Goal: Task Accomplishment & Management: Manage account settings

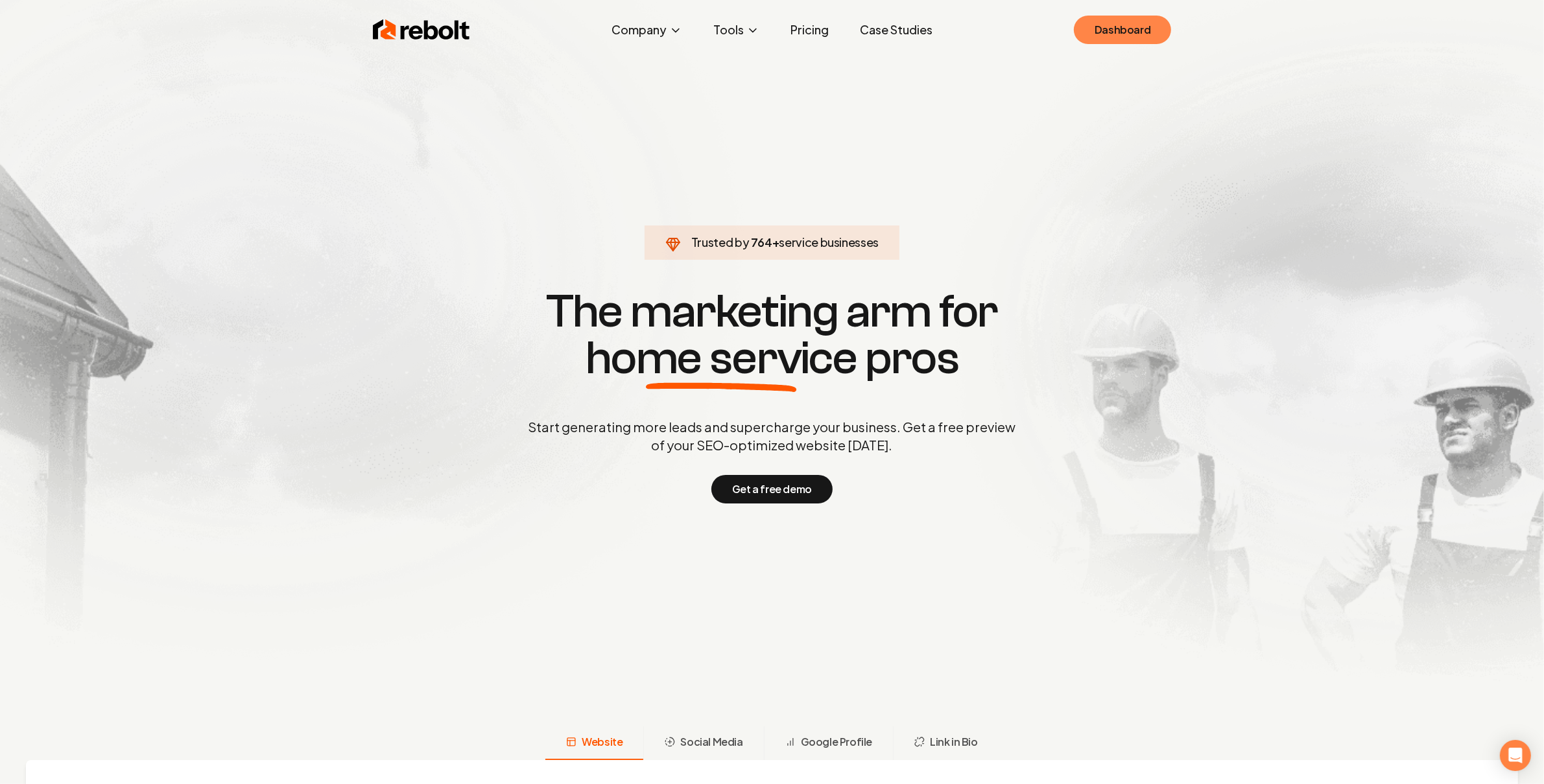
click at [1138, 22] on link "Dashboard" at bounding box center [1122, 30] width 97 height 29
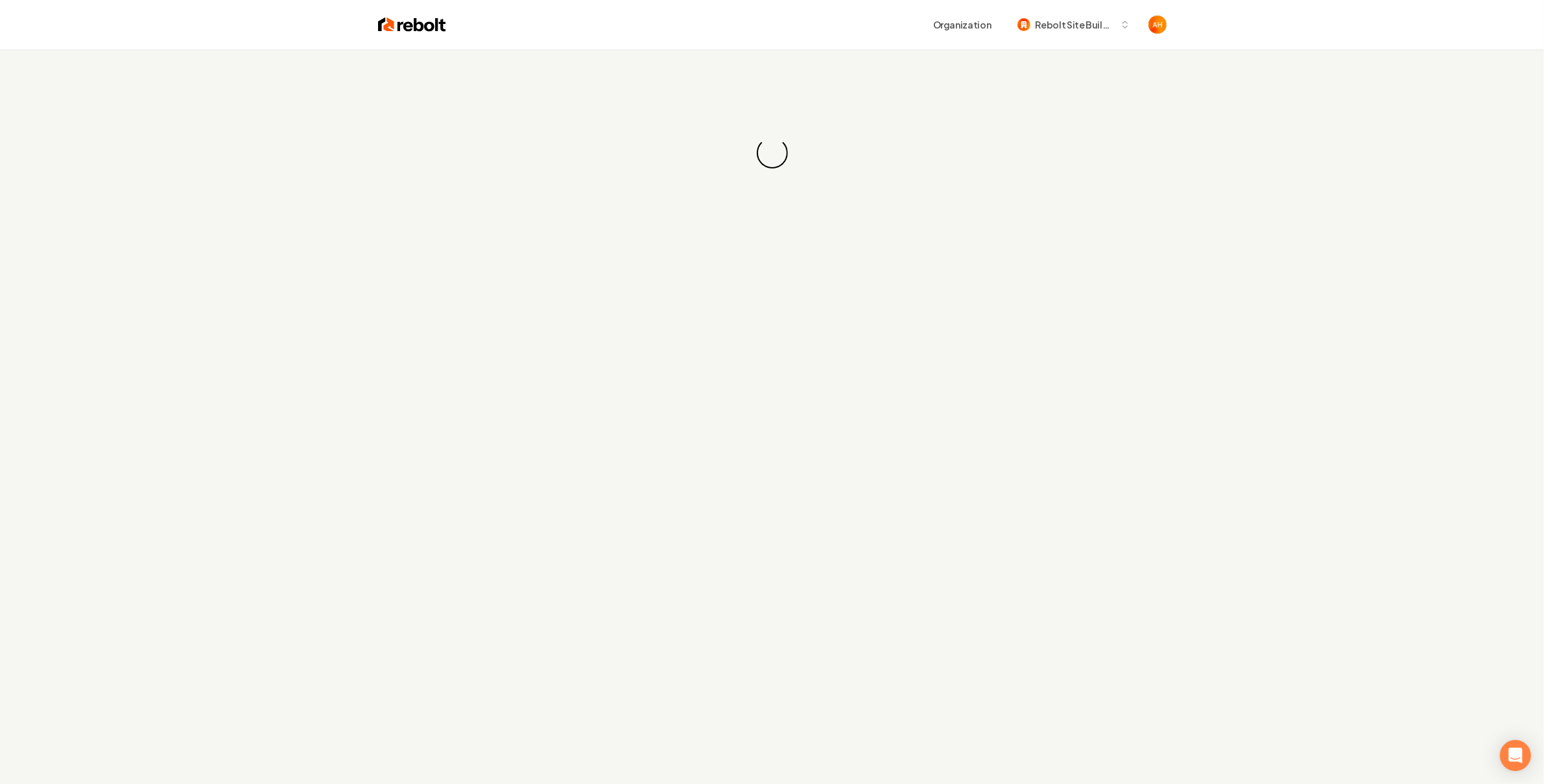
click at [741, 53] on div "Loading... Loading..." at bounding box center [772, 153] width 1544 height 208
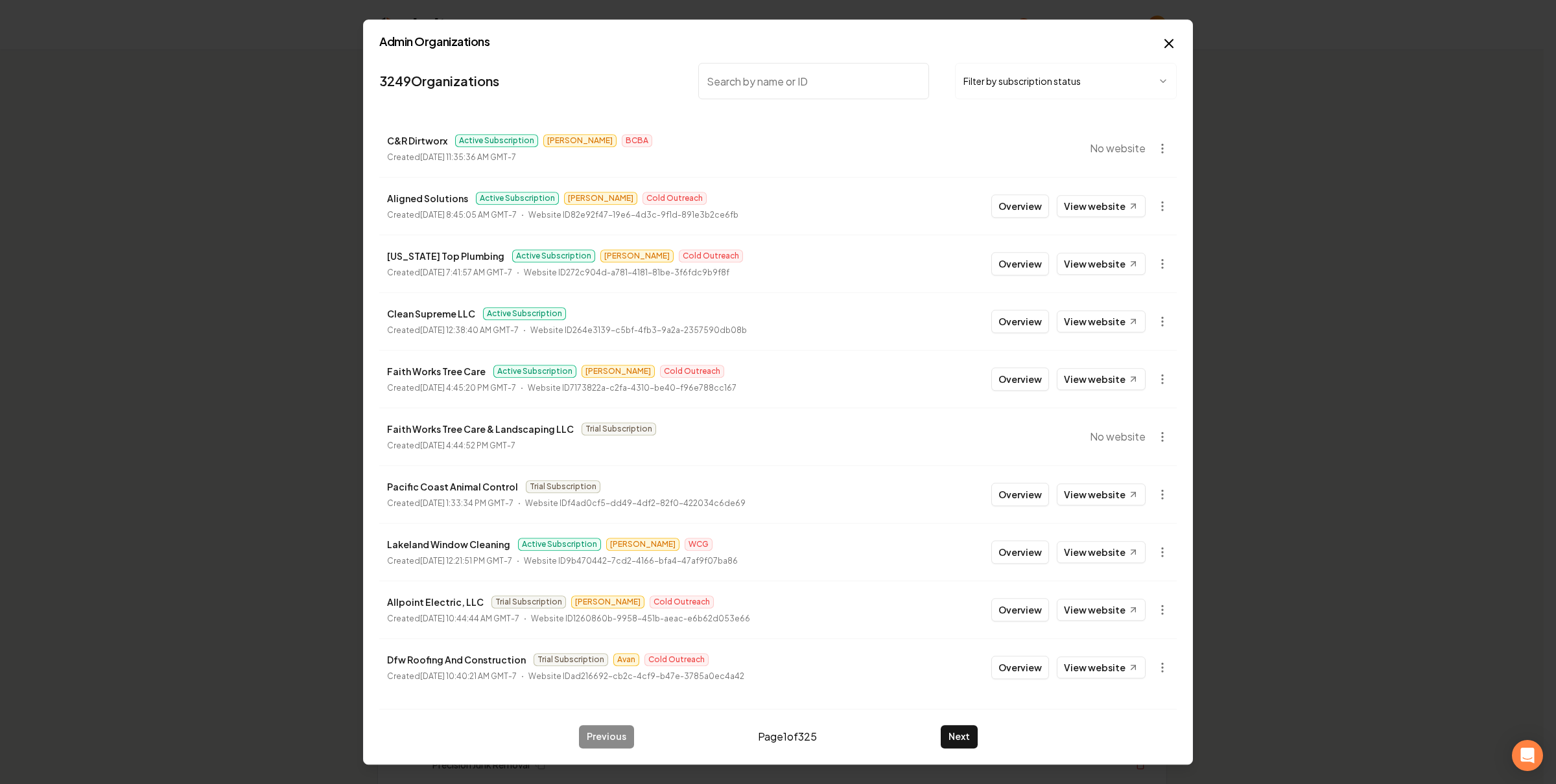
click at [1157, 445] on body "Organization Rebolt Site Builder 2605 companies Add New Business Logo Company N…" at bounding box center [772, 392] width 1544 height 784
click at [1148, 488] on div "Get Payment Link" at bounding box center [1130, 488] width 82 height 21
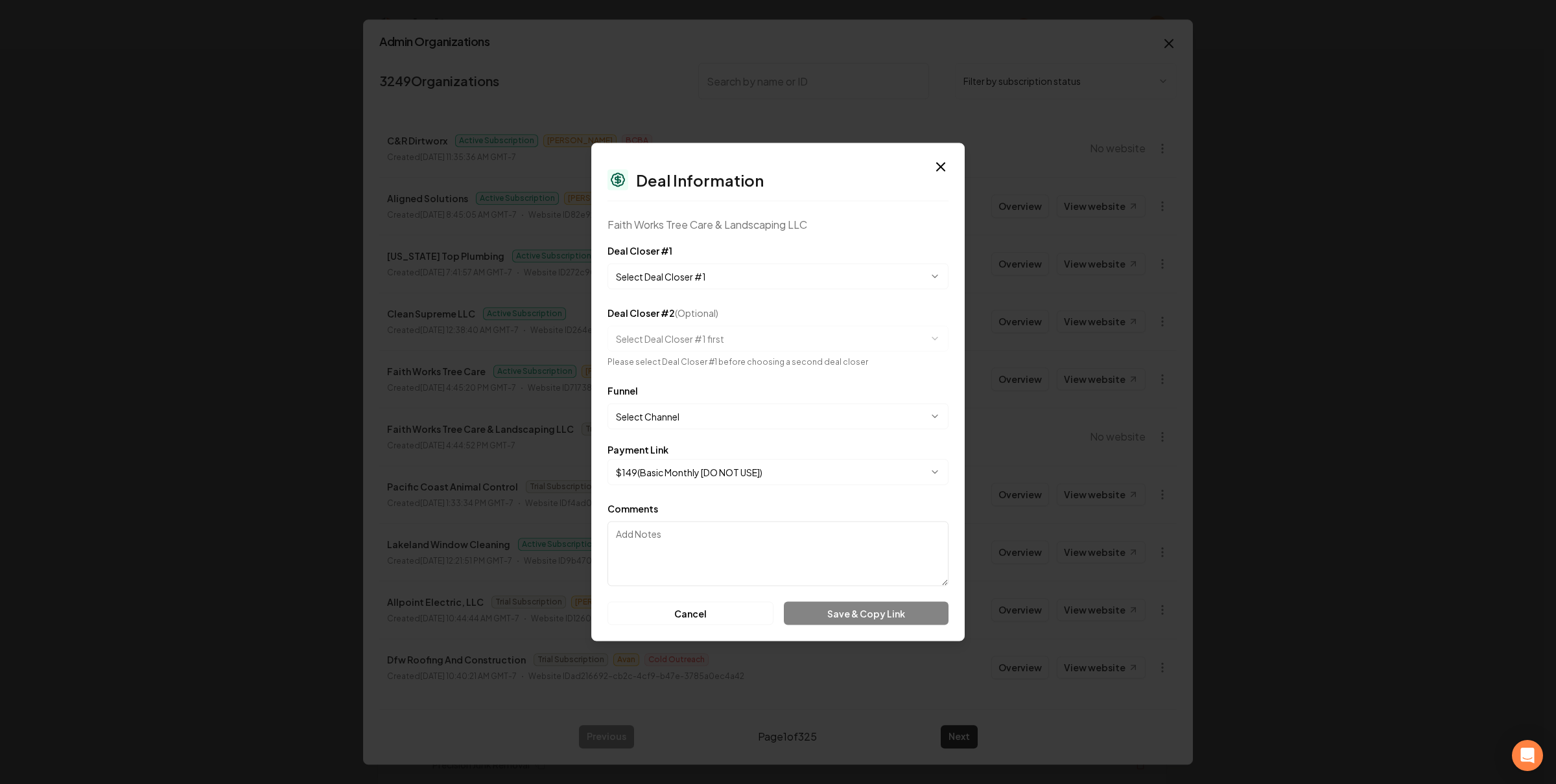
click at [721, 467] on body "Organization Rebolt Site Builder 2605 companies Add New Business Logo Company N…" at bounding box center [772, 392] width 1544 height 784
click at [708, 468] on body "Organization Rebolt Site Builder 2605 companies Add New Business Logo Company N…" at bounding box center [772, 392] width 1544 height 784
click at [681, 467] on body "Organization Rebolt Site Builder 2605 companies Add New Business Logo Company N…" at bounding box center [772, 392] width 1544 height 784
click at [798, 468] on body "Organization Rebolt Site Builder 2605 companies Add New Business Logo Company N…" at bounding box center [772, 392] width 1544 height 784
drag, startPoint x: 952, startPoint y: 174, endPoint x: 703, endPoint y: 0, distance: 303.8
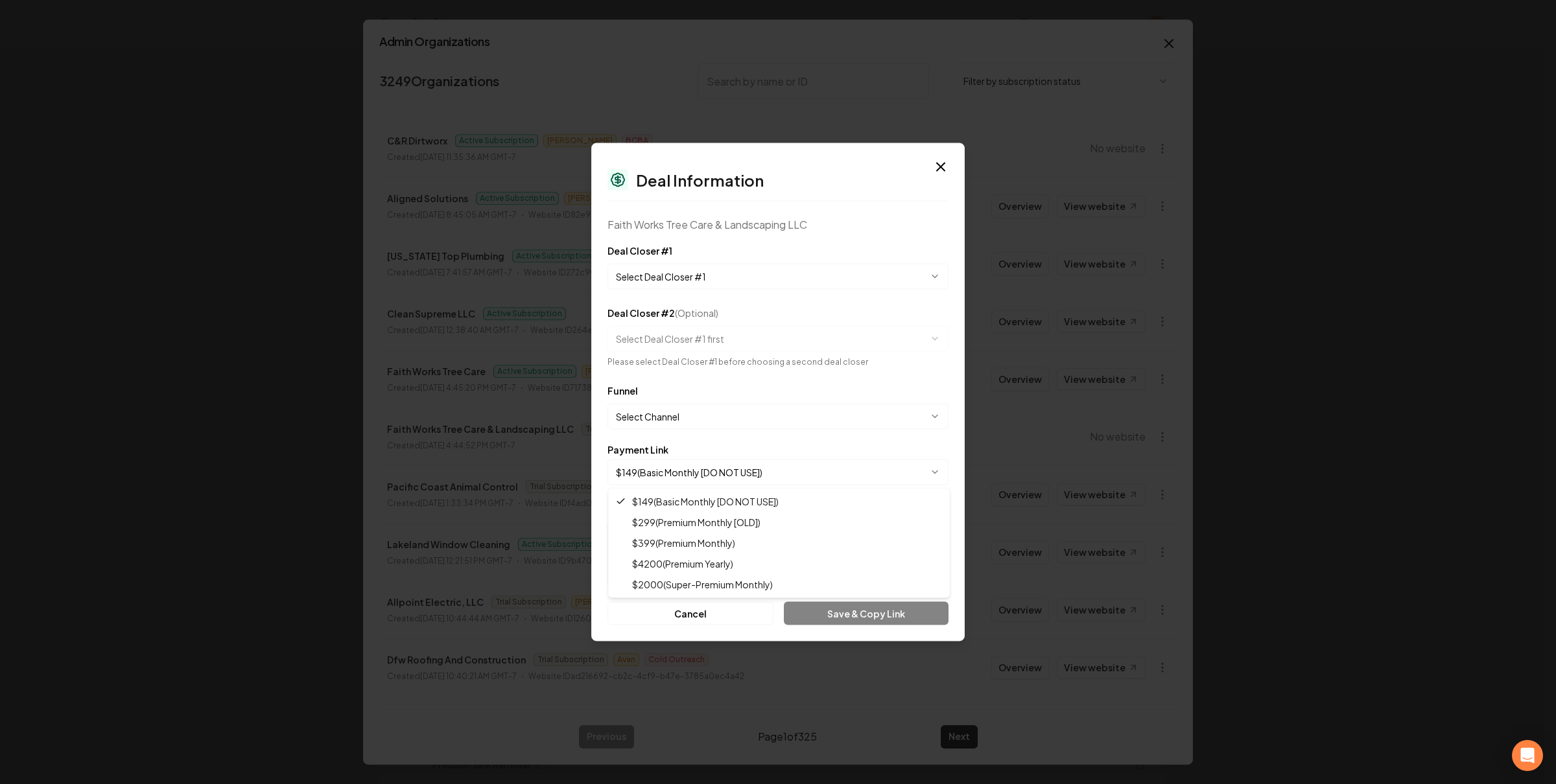
click at [947, 173] on body "Organization Rebolt Site Builder 2605 companies Add New Business Logo Company N…" at bounding box center [772, 392] width 1544 height 784
click at [727, 466] on body "Organization Rebolt Site Builder 2605 companies Add New Business Logo Company N…" at bounding box center [772, 392] width 1544 height 784
click at [937, 165] on icon "button" at bounding box center [941, 167] width 16 height 16
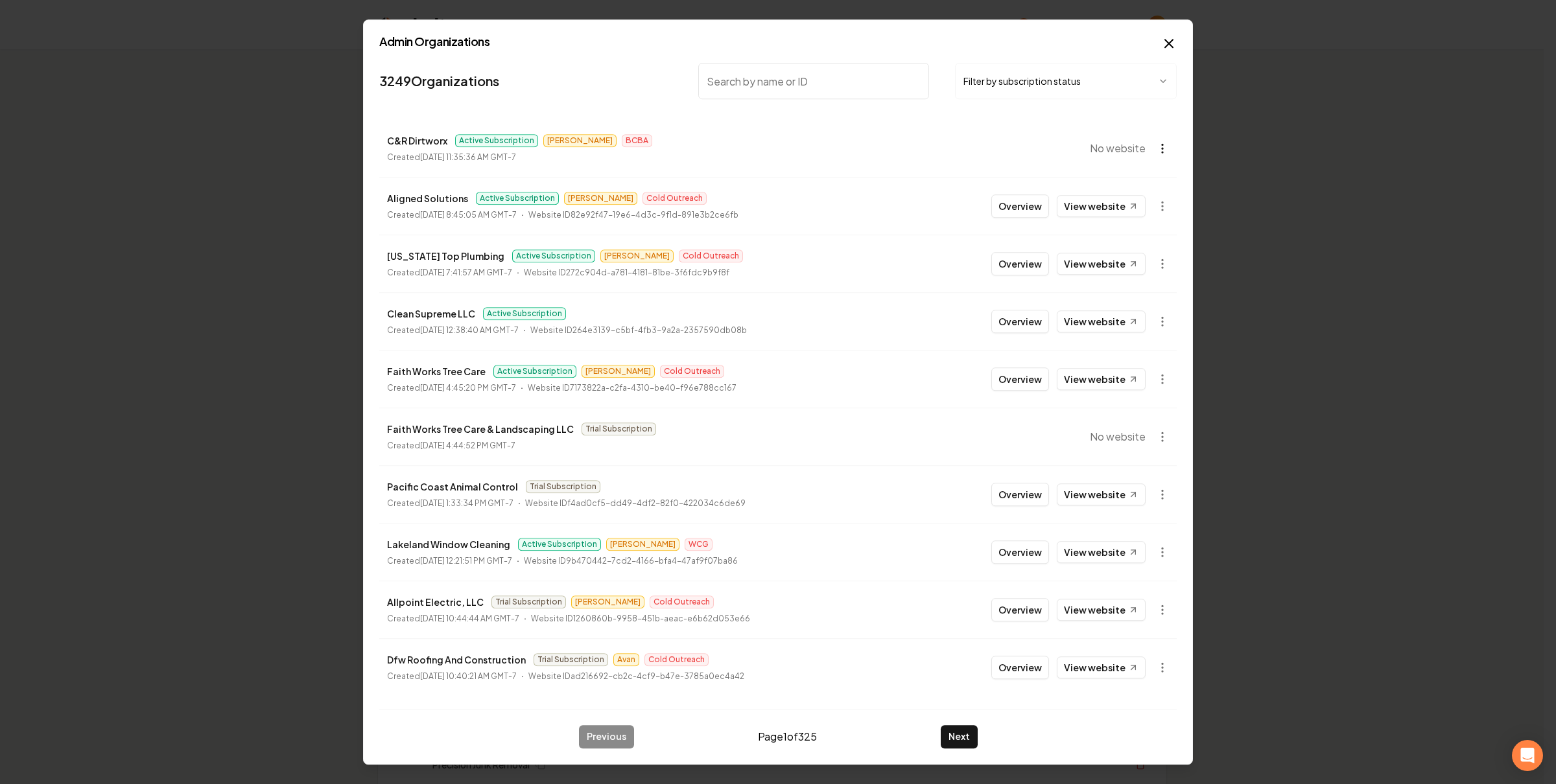
click at [1164, 140] on body "Organization Rebolt Site Builder 2605 companies Add New Business Logo Company N…" at bounding box center [772, 392] width 1544 height 784
click at [1128, 258] on link "View in Stripe" at bounding box center [1130, 262] width 82 height 21
click at [1164, 433] on body "Organization Rebolt Site Builder 2605 companies Add New Business Logo Company N…" at bounding box center [772, 392] width 1544 height 784
click at [1136, 488] on div "Get Payment Link" at bounding box center [1130, 488] width 82 height 21
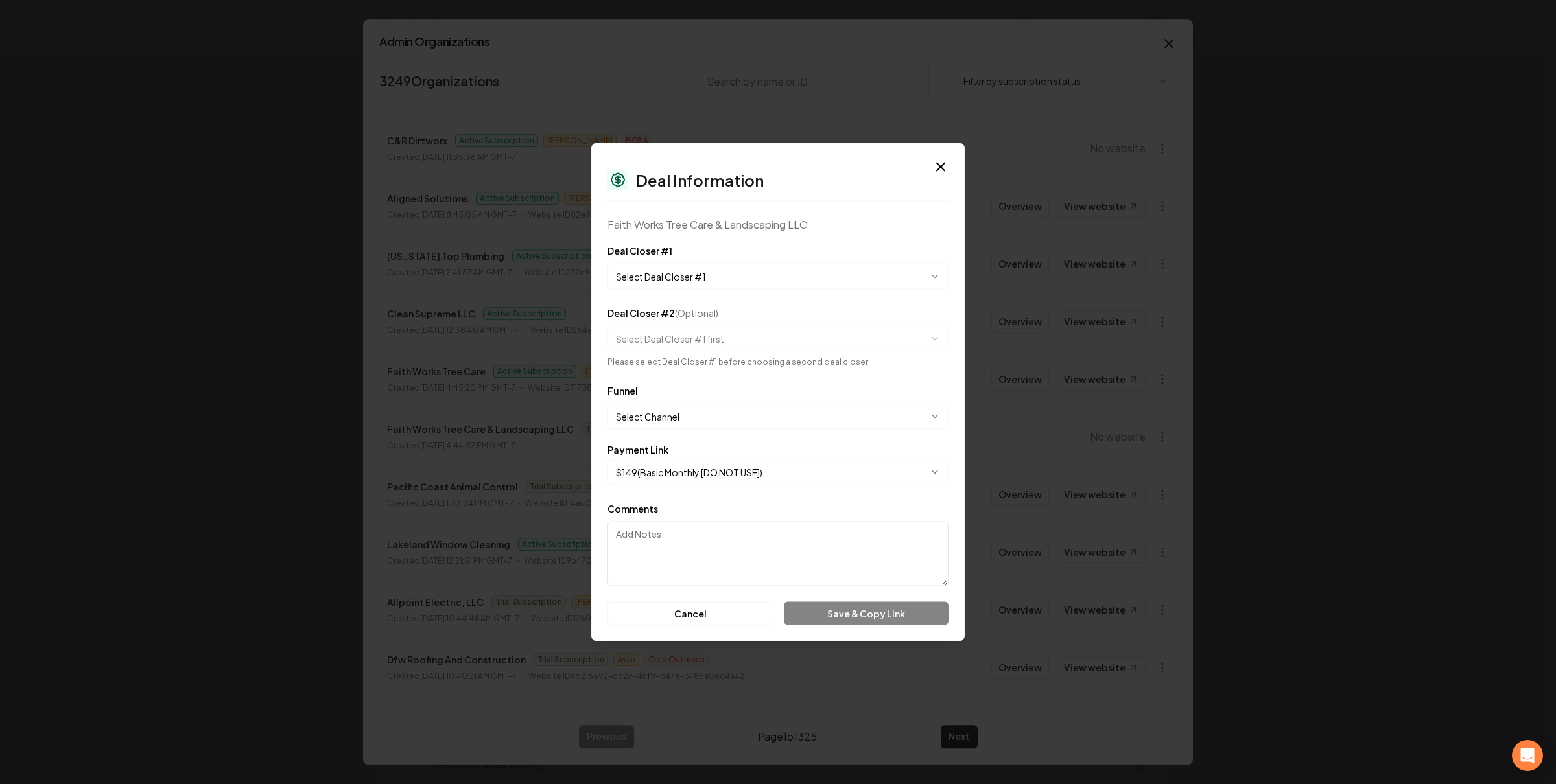
click at [793, 461] on body "Organization Rebolt Site Builder 2605 companies Add New Business Logo Company N…" at bounding box center [772, 392] width 1544 height 784
click at [751, 431] on body "Organization Rebolt Site Builder 2605 companies Add New Business Logo Company N…" at bounding box center [772, 392] width 1544 height 784
click at [754, 424] on body "Organization Rebolt Site Builder 2605 companies Add New Business Logo Company N…" at bounding box center [772, 392] width 1544 height 784
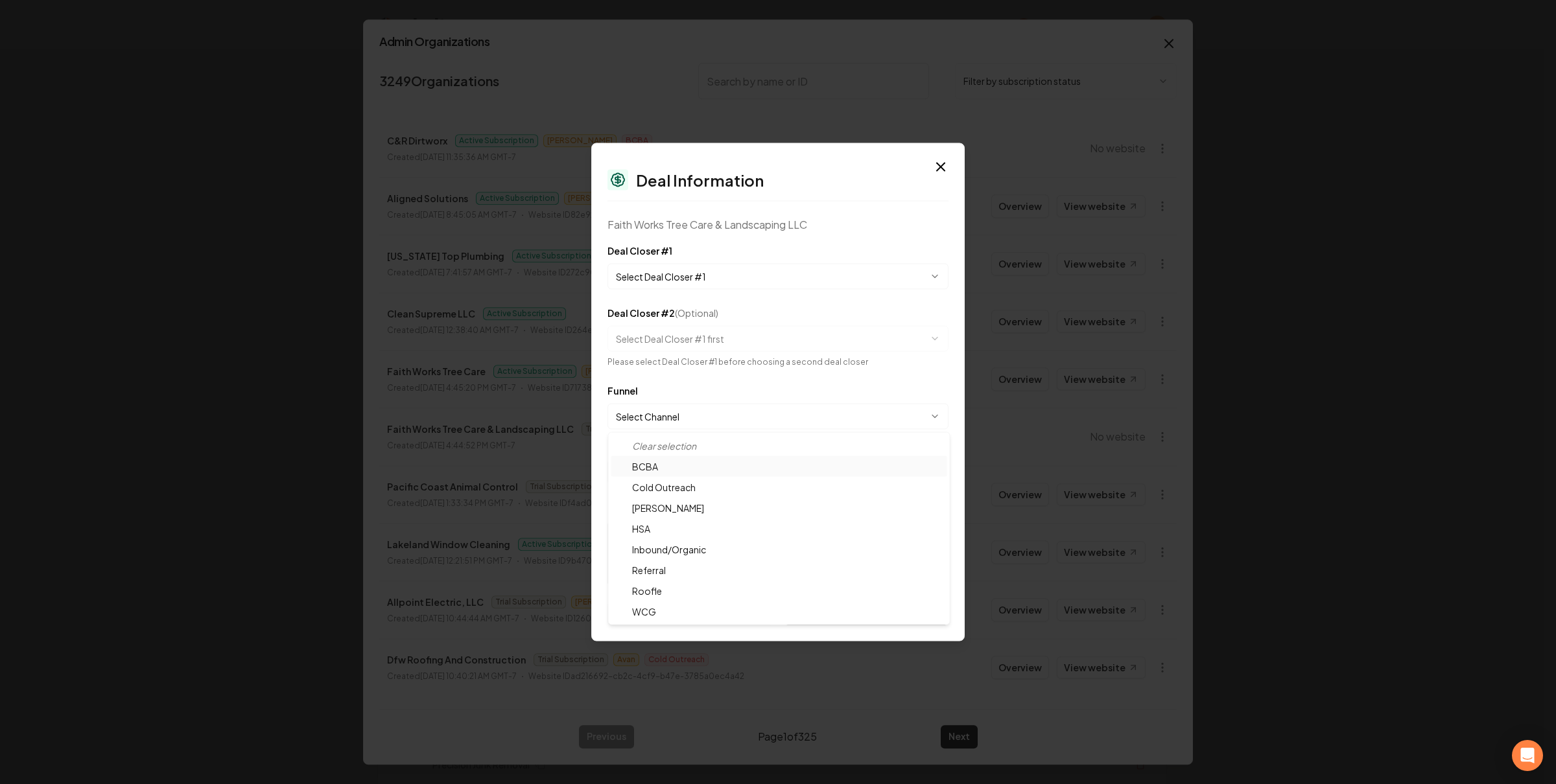
select select "**********"
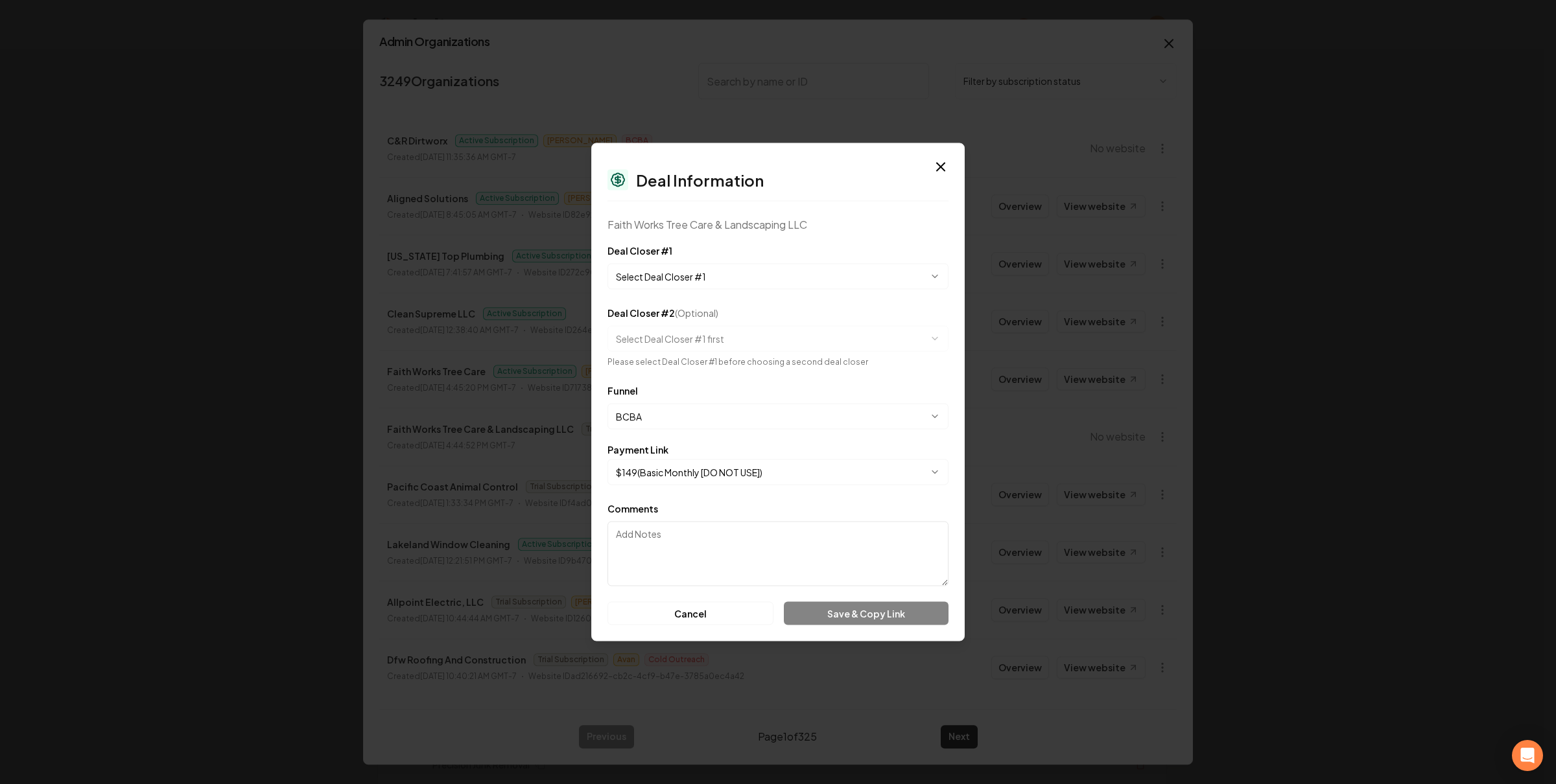
click at [709, 467] on body "Organization Rebolt Site Builder 2605 companies Add New Business Logo Company N…" at bounding box center [772, 392] width 1544 height 784
click at [941, 166] on body "Organization Rebolt Site Builder 2605 companies Add New Business Logo Company N…" at bounding box center [772, 392] width 1544 height 784
click at [938, 166] on icon "button" at bounding box center [940, 167] width 8 height 8
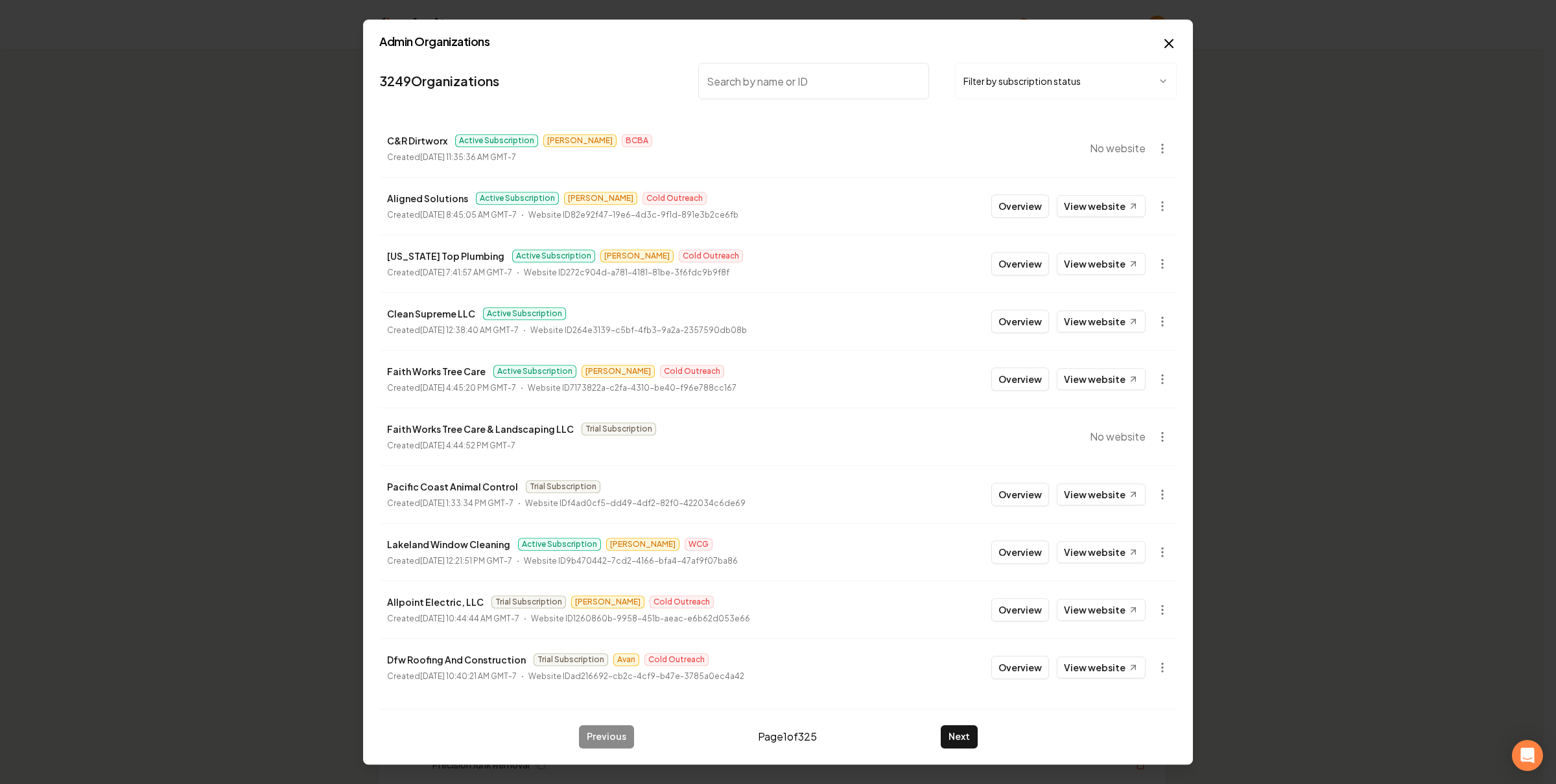
click at [756, 89] on input "search" at bounding box center [814, 81] width 231 height 37
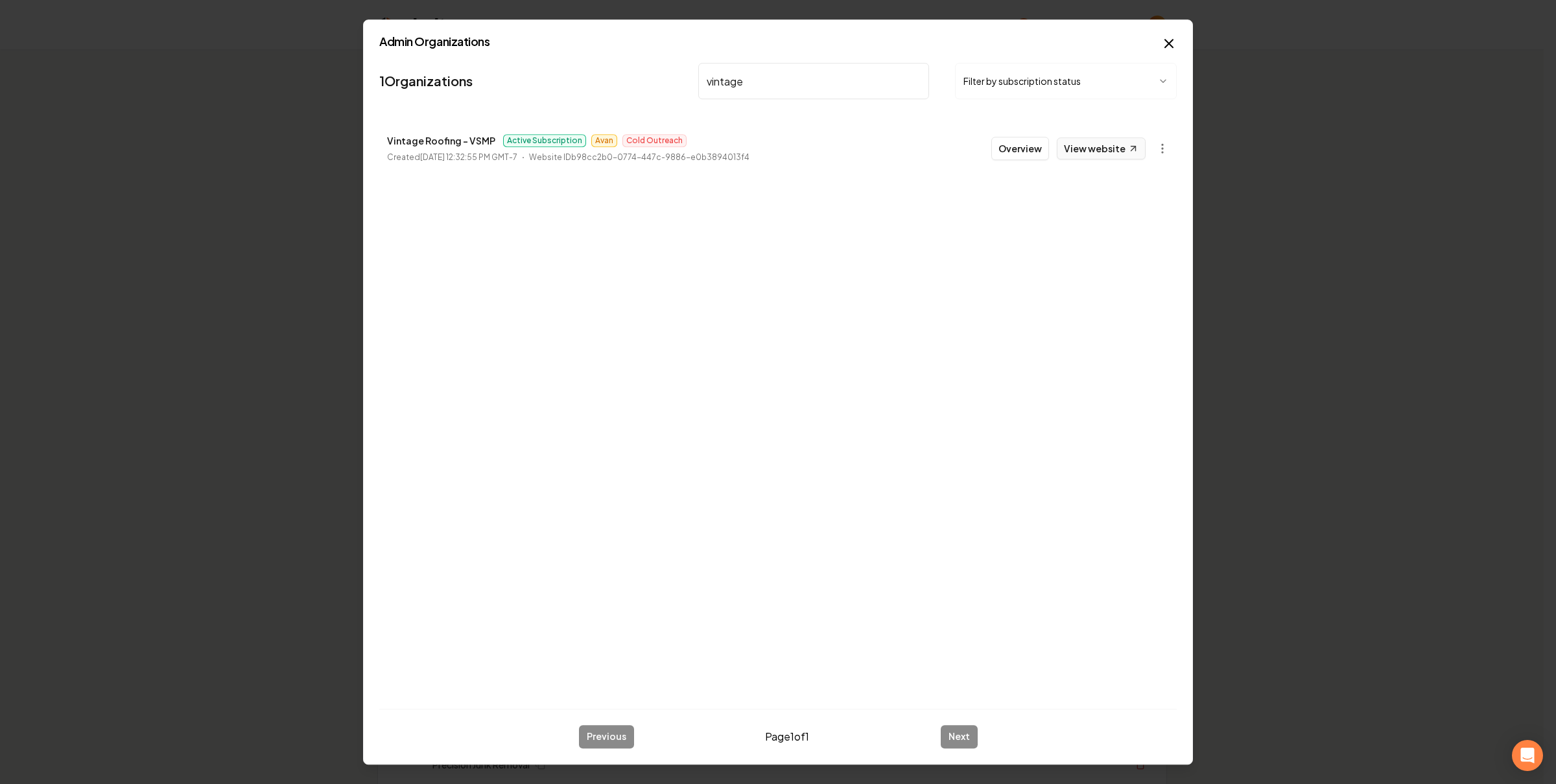
type input "vintage"
click at [1085, 151] on link "View website" at bounding box center [1102, 148] width 89 height 22
click at [1019, 150] on button "Overview" at bounding box center [1020, 148] width 58 height 24
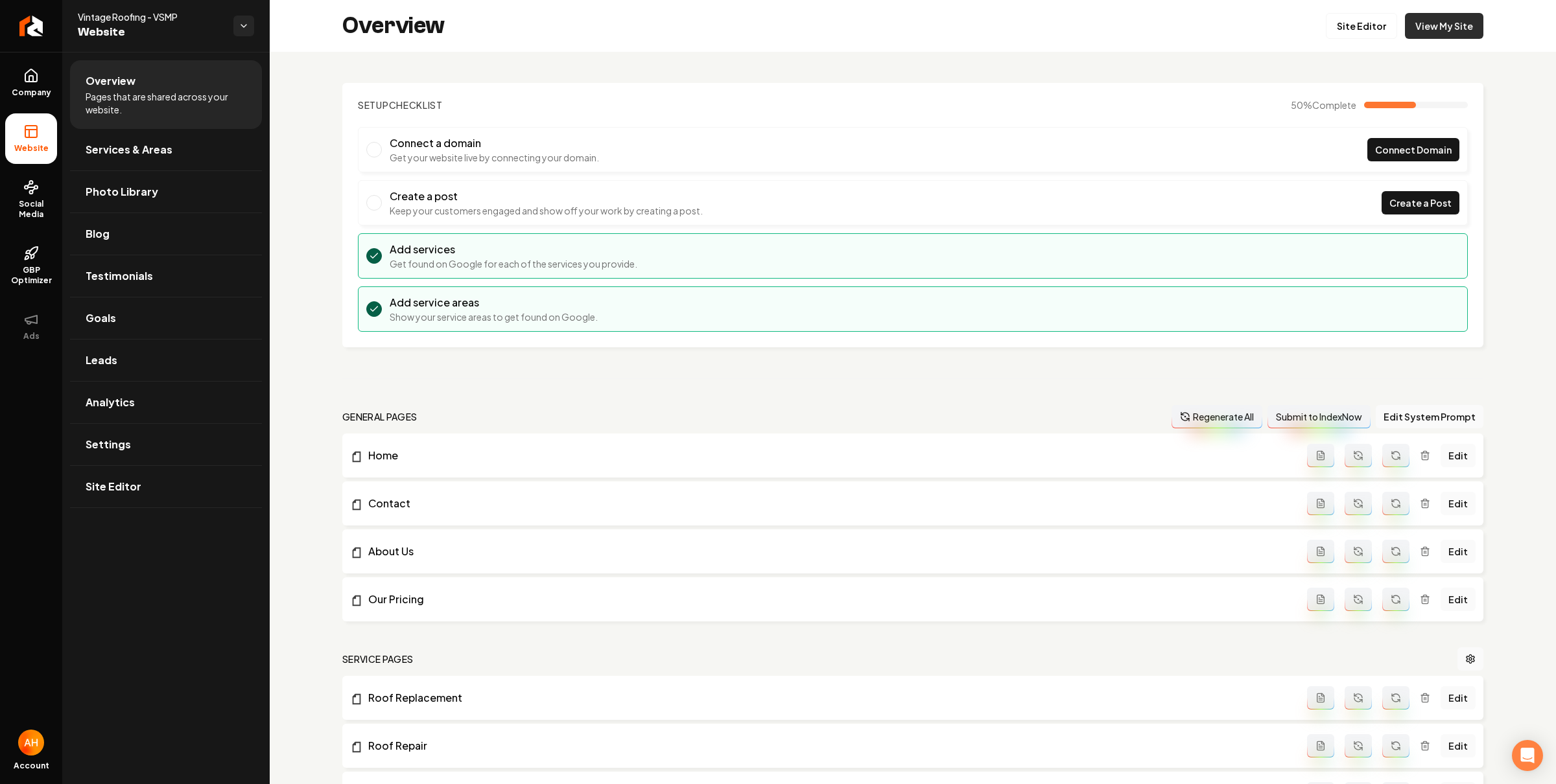
drag, startPoint x: 1437, startPoint y: 6, endPoint x: 1438, endPoint y: 13, distance: 7.1
click at [1437, 7] on div "Overview Site Editor View My Site" at bounding box center [912, 25] width 1286 height 51
click at [1438, 19] on link "View My Site" at bounding box center [1444, 26] width 78 height 26
click at [546, 49] on div "Overview Site Editor View My Site" at bounding box center [912, 25] width 1286 height 51
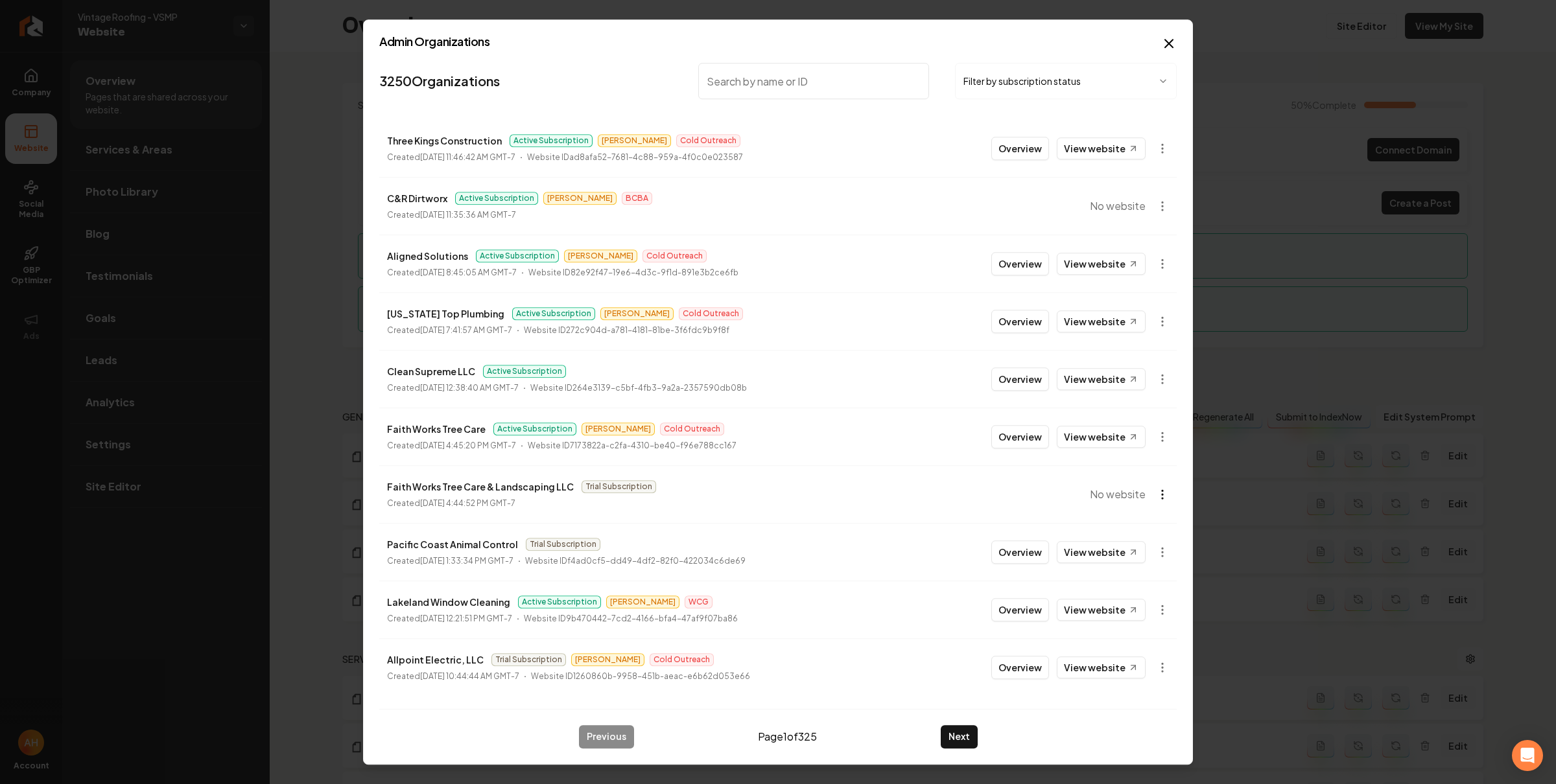
click at [1160, 494] on body "Company Website Social Media GBP Optimizer Ads Account Vintage Roofing - VSMP W…" at bounding box center [778, 392] width 1556 height 784
click at [1138, 549] on div "Get Payment Link" at bounding box center [1130, 546] width 82 height 21
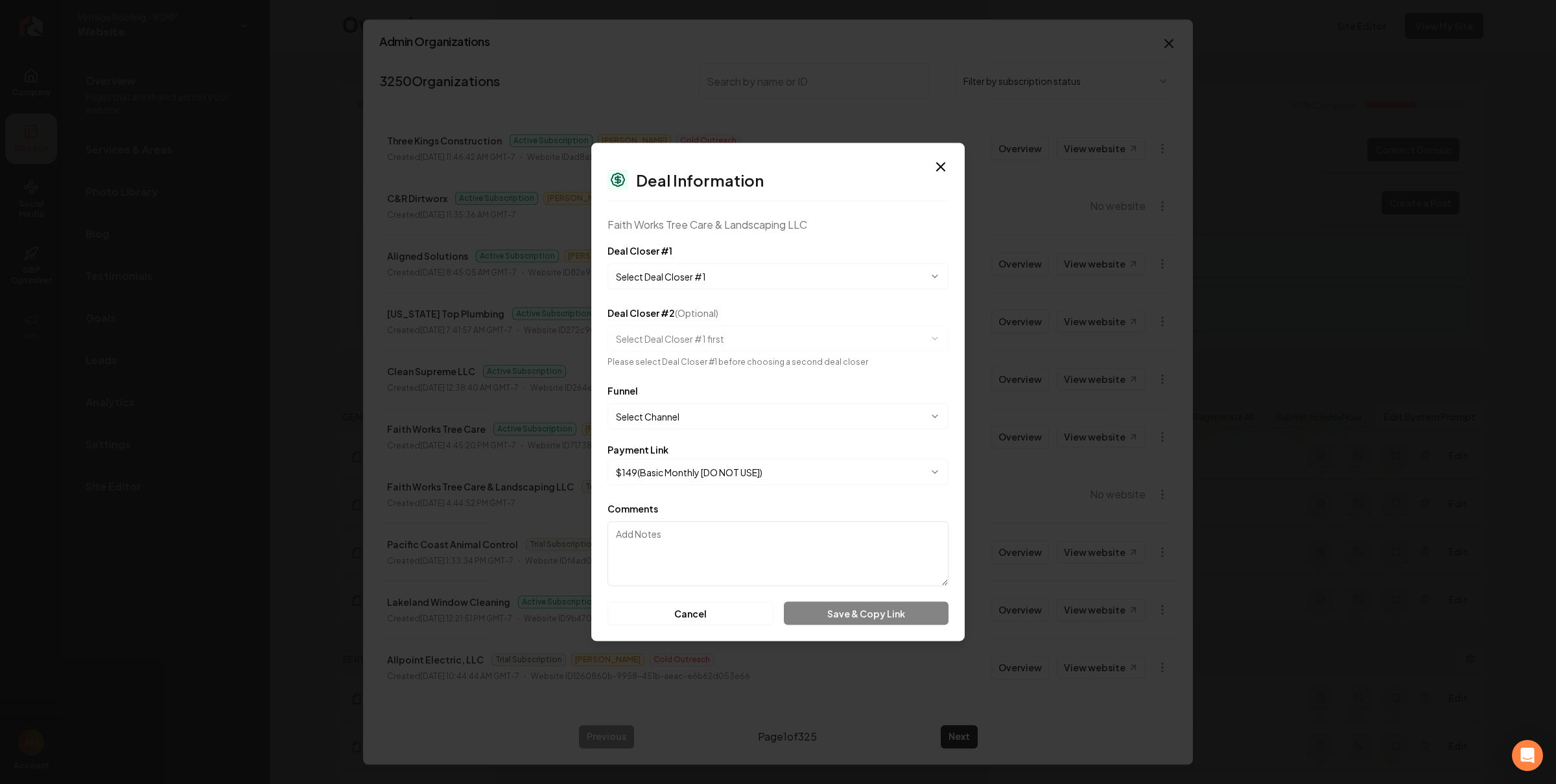
click at [731, 474] on body "Company Website Social Media GBP Optimizer Ads Account Vintage Roofing - VSMP W…" at bounding box center [778, 392] width 1556 height 784
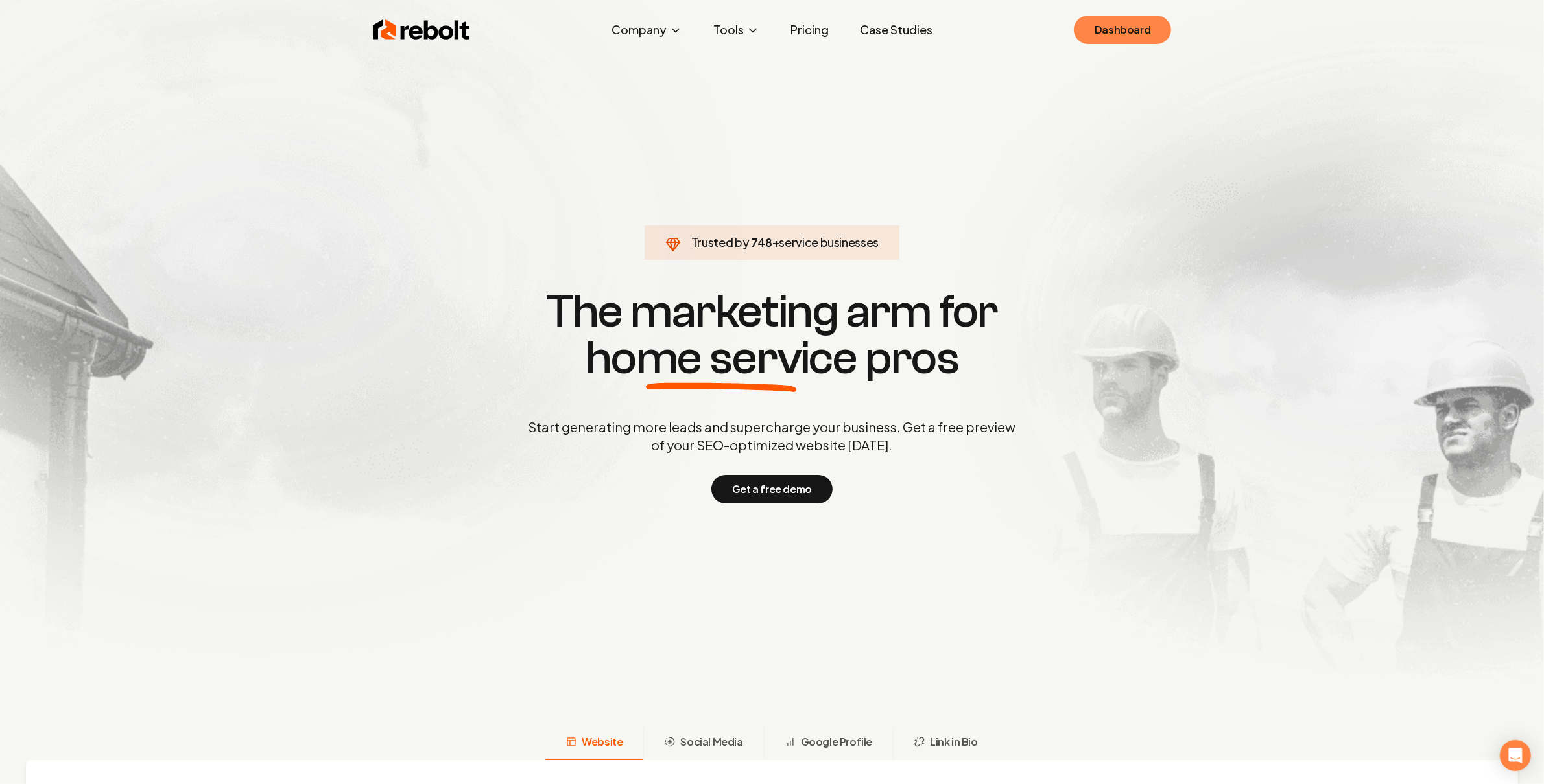
click at [1131, 31] on link "Dashboard" at bounding box center [1122, 30] width 97 height 29
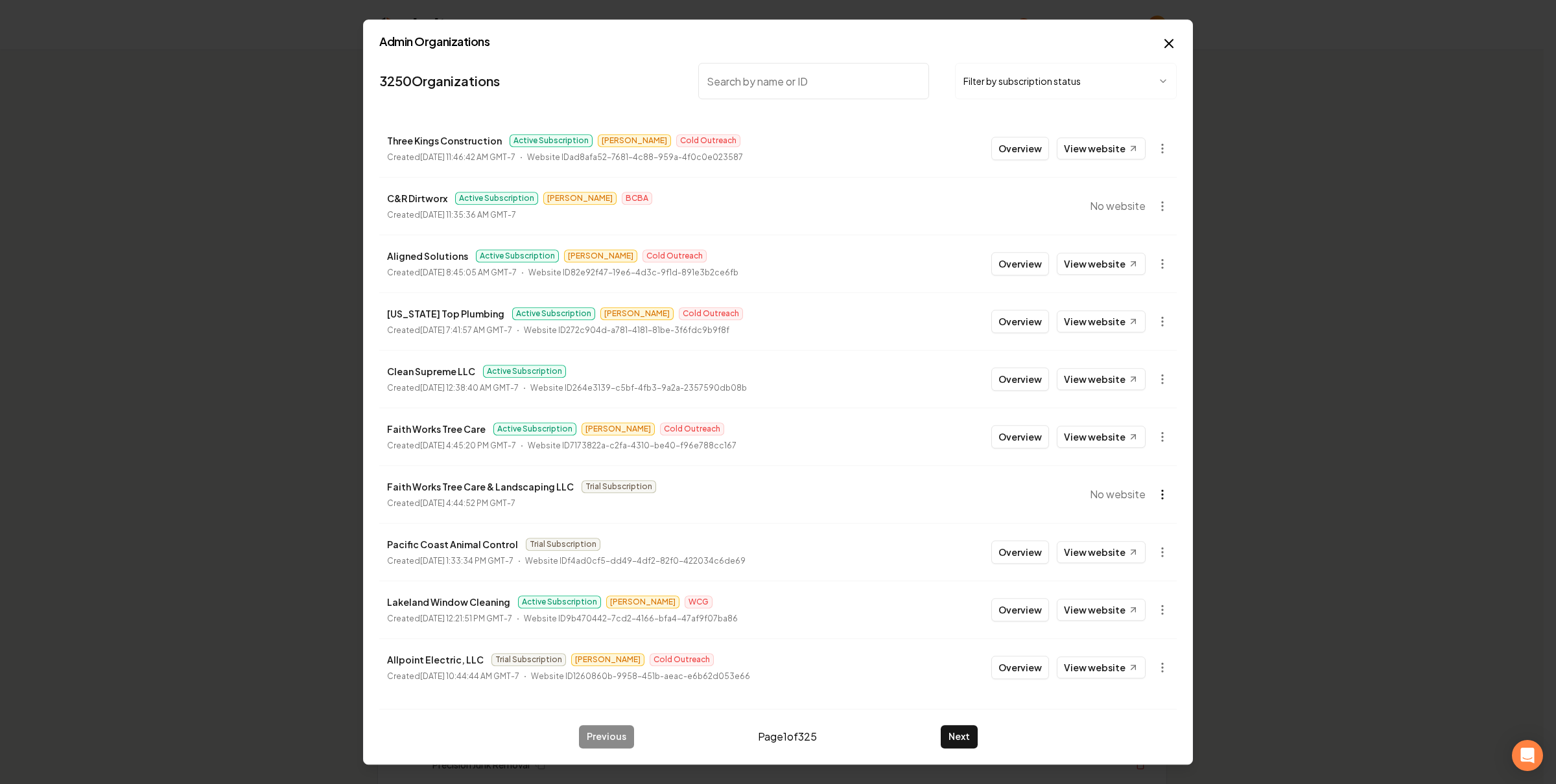
click at [1167, 484] on body "Organization Rebolt Site Builder 2605 companies Add New Business Logo Company N…" at bounding box center [772, 392] width 1544 height 784
click at [1143, 547] on div "Get Payment Link" at bounding box center [1130, 546] width 82 height 21
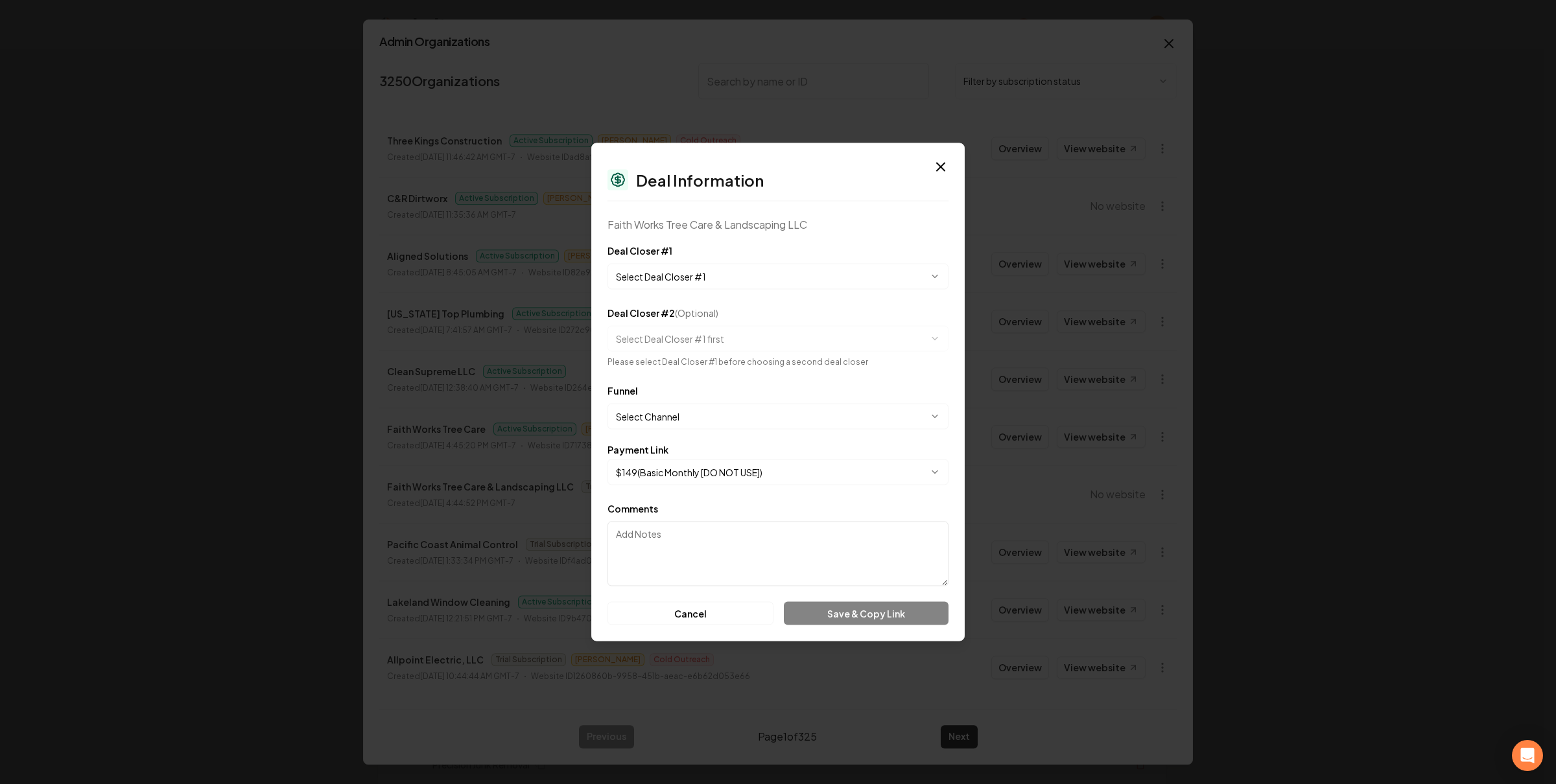
click at [756, 484] on body "Organization Rebolt Site Builder 2605 companies Add New Business Logo Company N…" at bounding box center [772, 392] width 1544 height 784
